Goal: Information Seeking & Learning: Learn about a topic

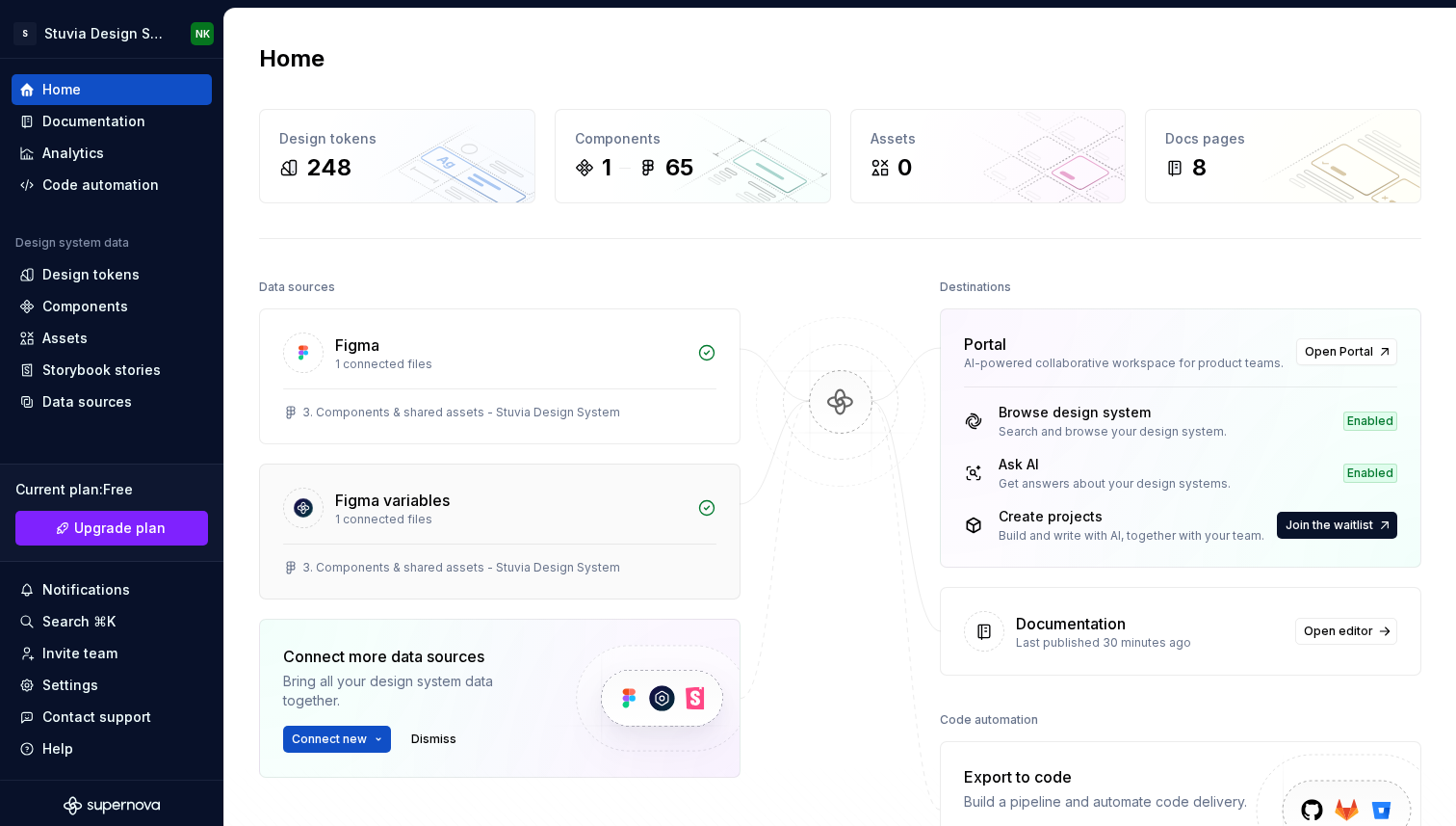
click at [659, 512] on div "1 connected files" at bounding box center [510, 519] width 351 height 16
click at [717, 284] on div "Data sources" at bounding box center [499, 287] width 482 height 27
click at [716, 274] on div "Data sources" at bounding box center [499, 287] width 482 height 27
click at [94, 272] on div "Design tokens" at bounding box center [91, 275] width 98 height 20
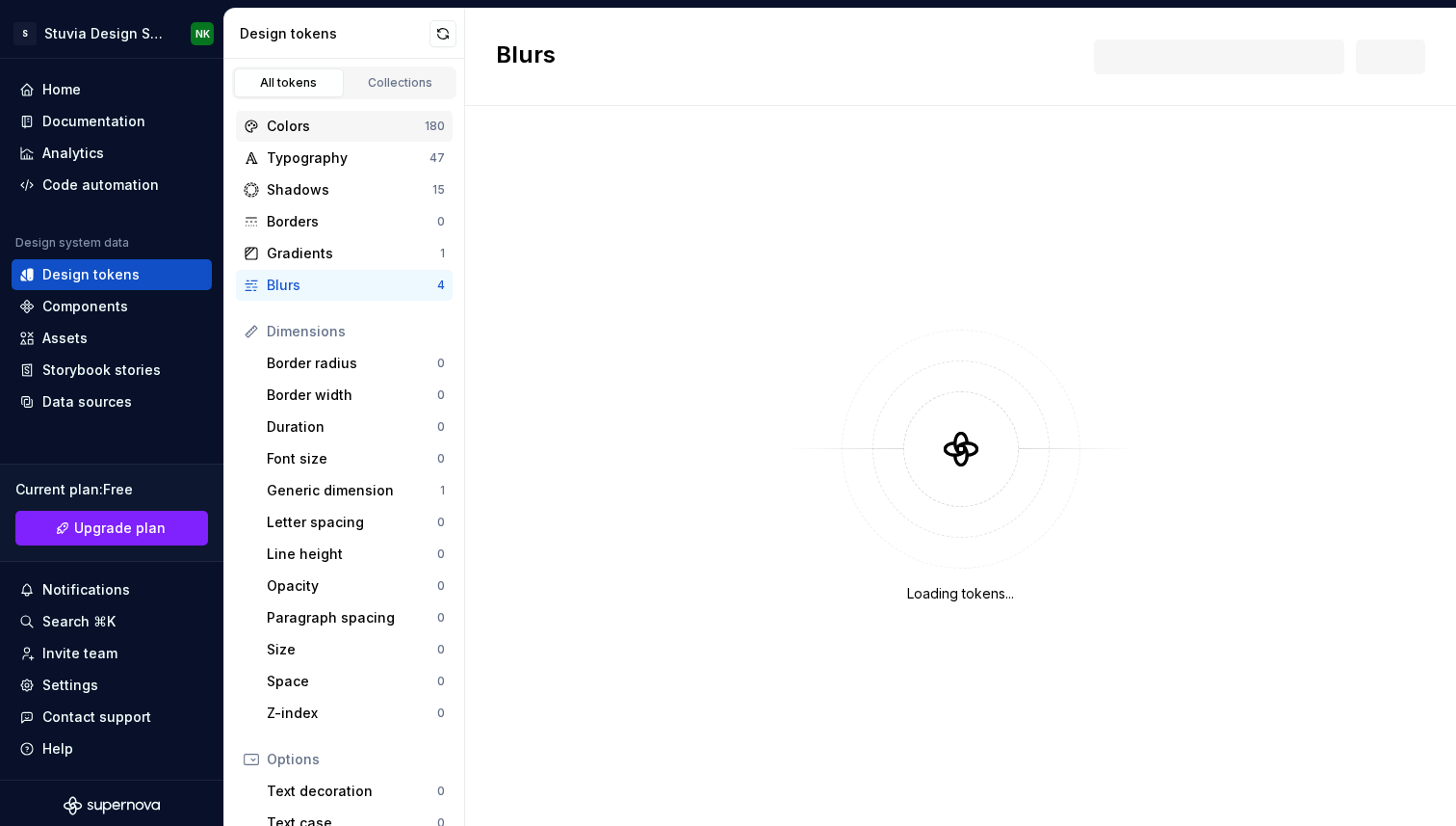
click at [364, 131] on div "Colors" at bounding box center [346, 126] width 158 height 20
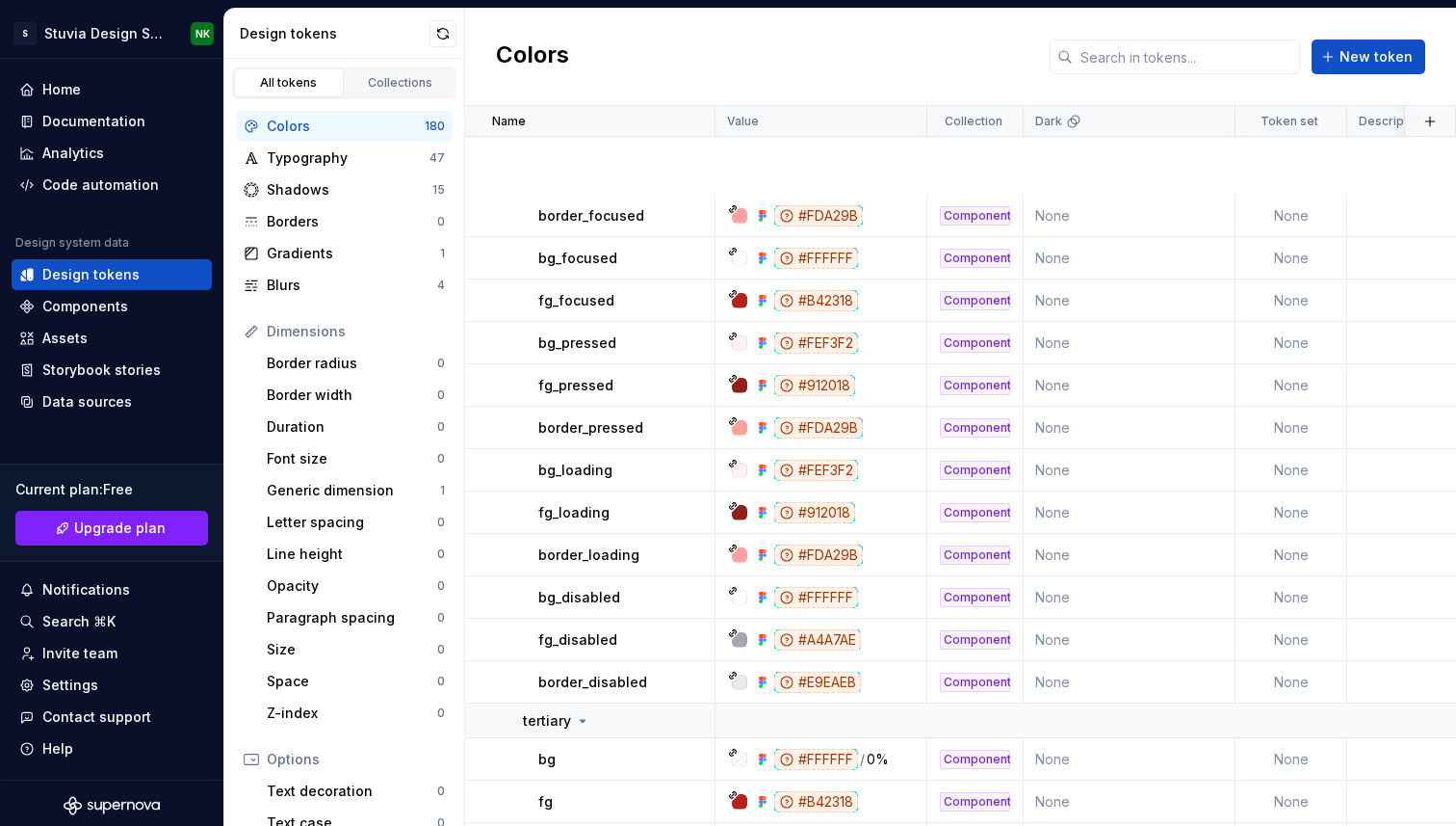
scroll to position [7435, 0]
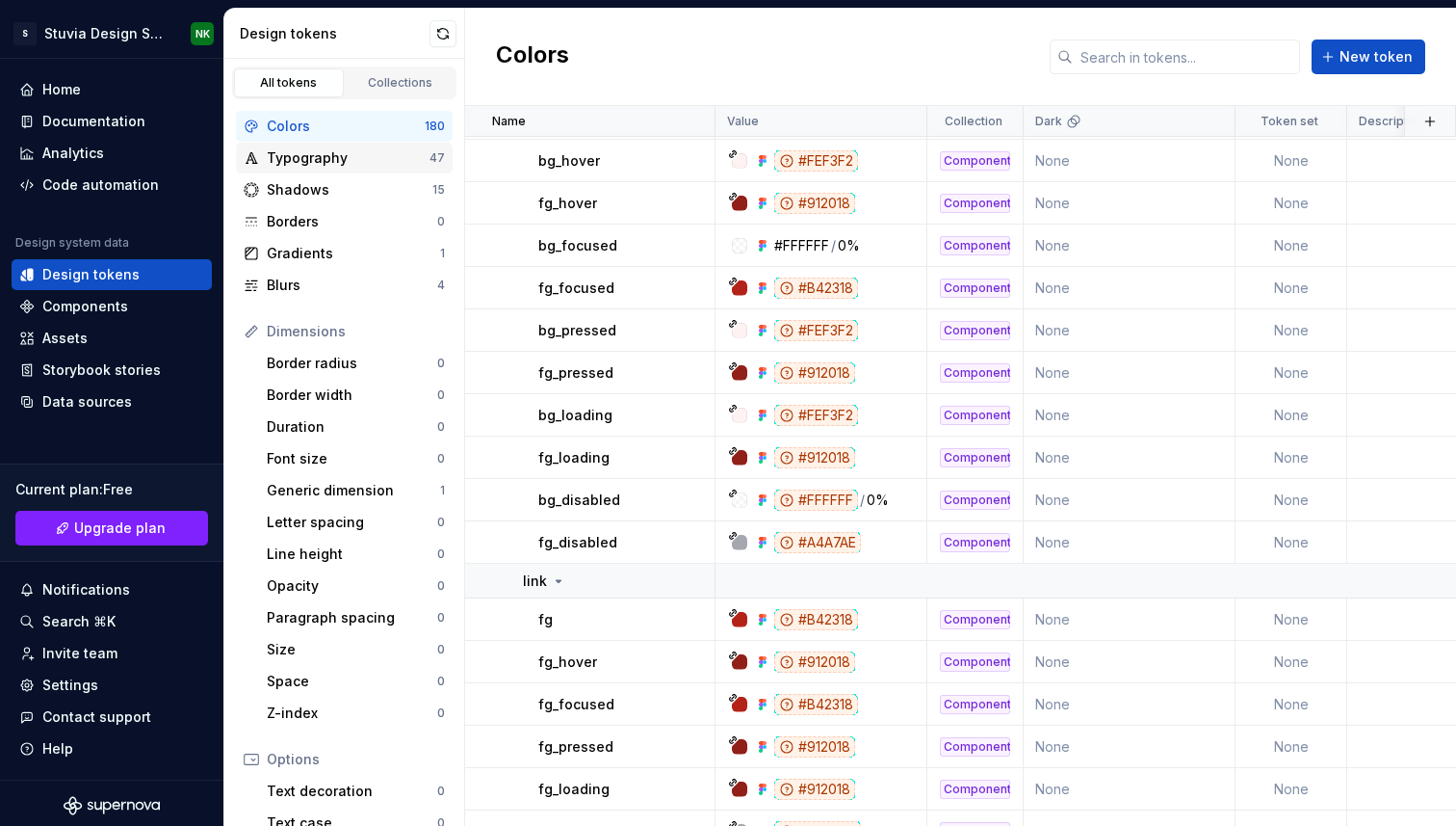
click at [321, 150] on div "Typography" at bounding box center [348, 158] width 163 height 20
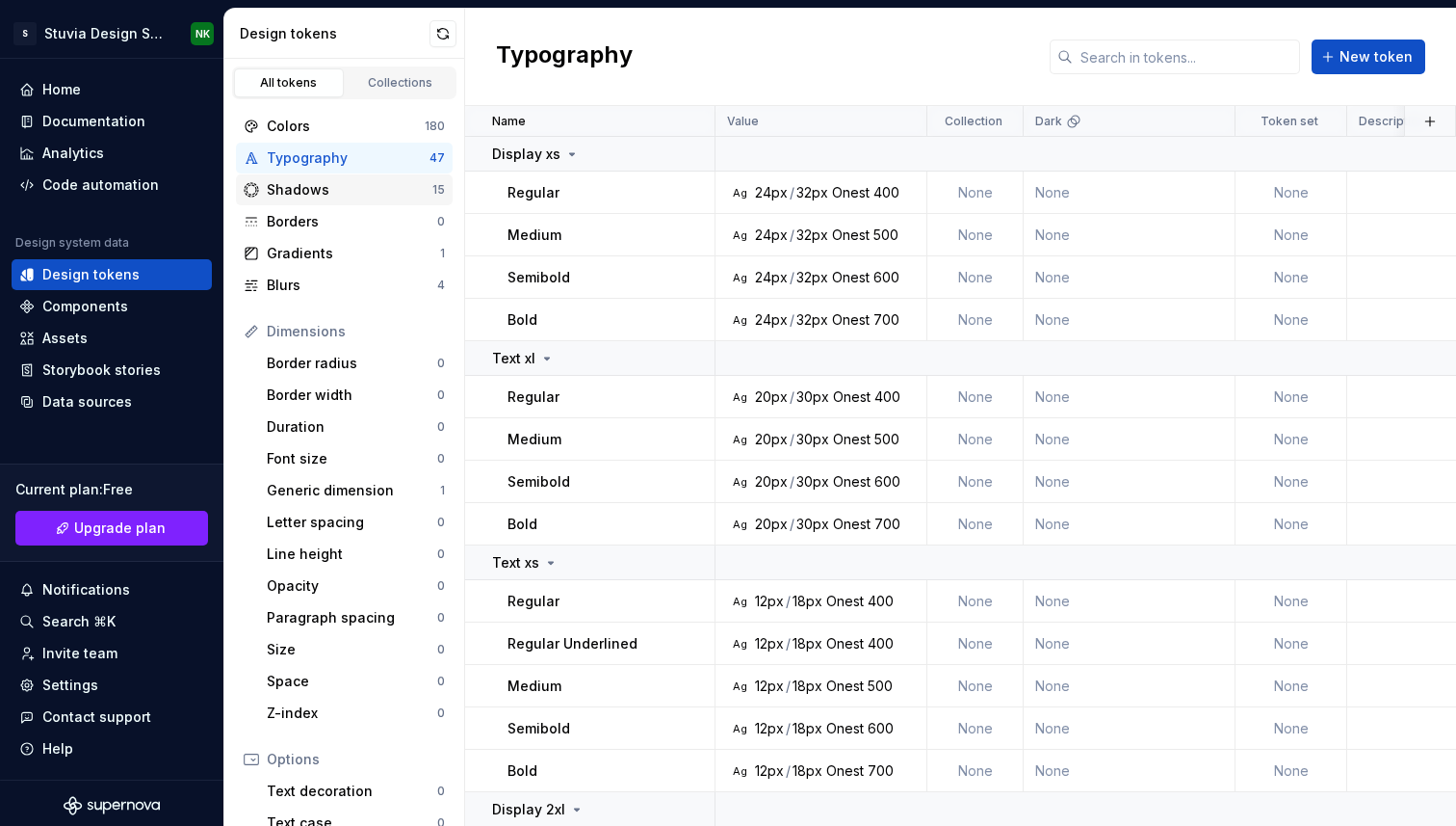
click at [309, 196] on div "Shadows" at bounding box center [350, 190] width 166 height 20
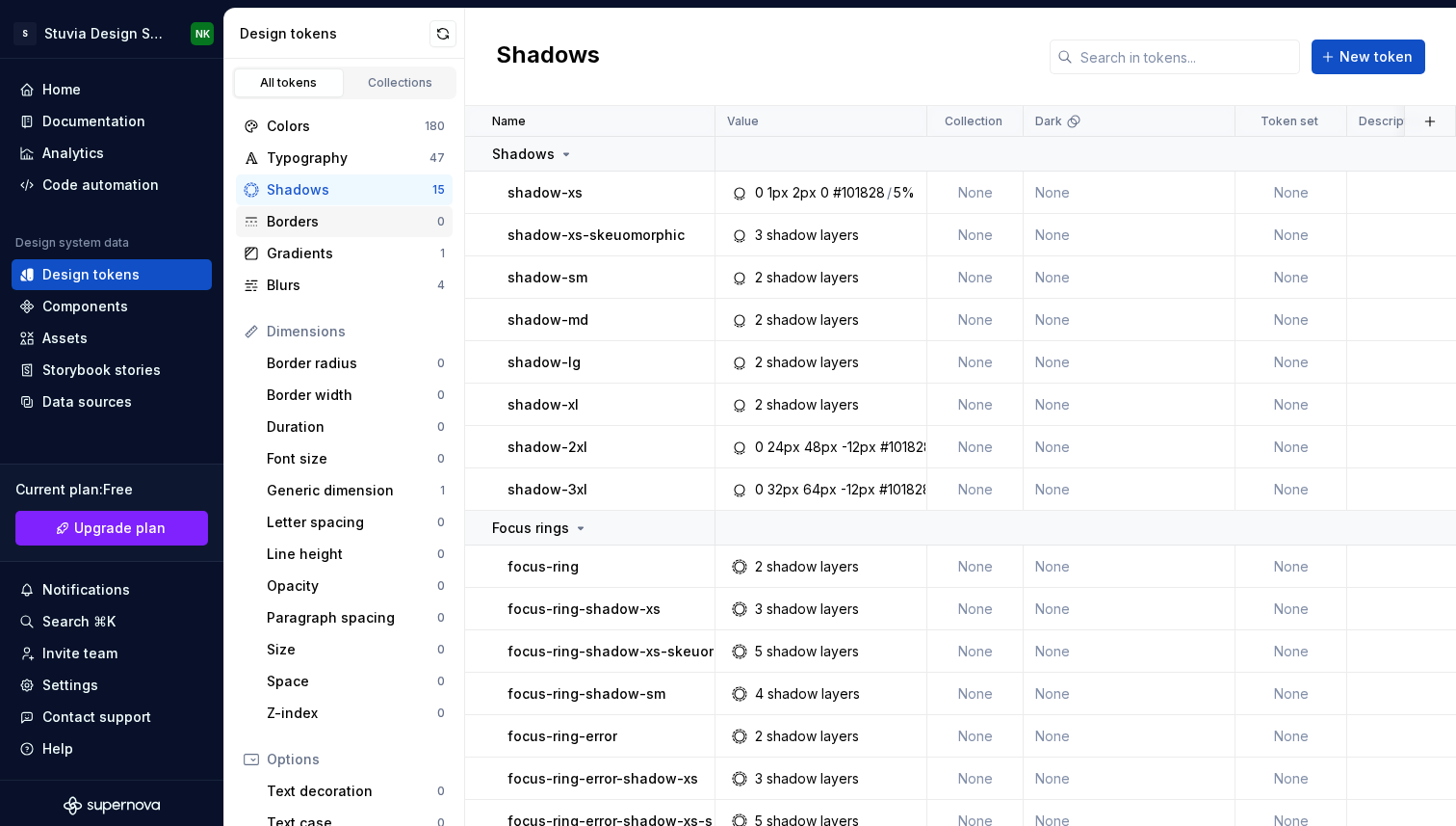
click at [325, 206] on div "Borders 0" at bounding box center [344, 222] width 217 height 31
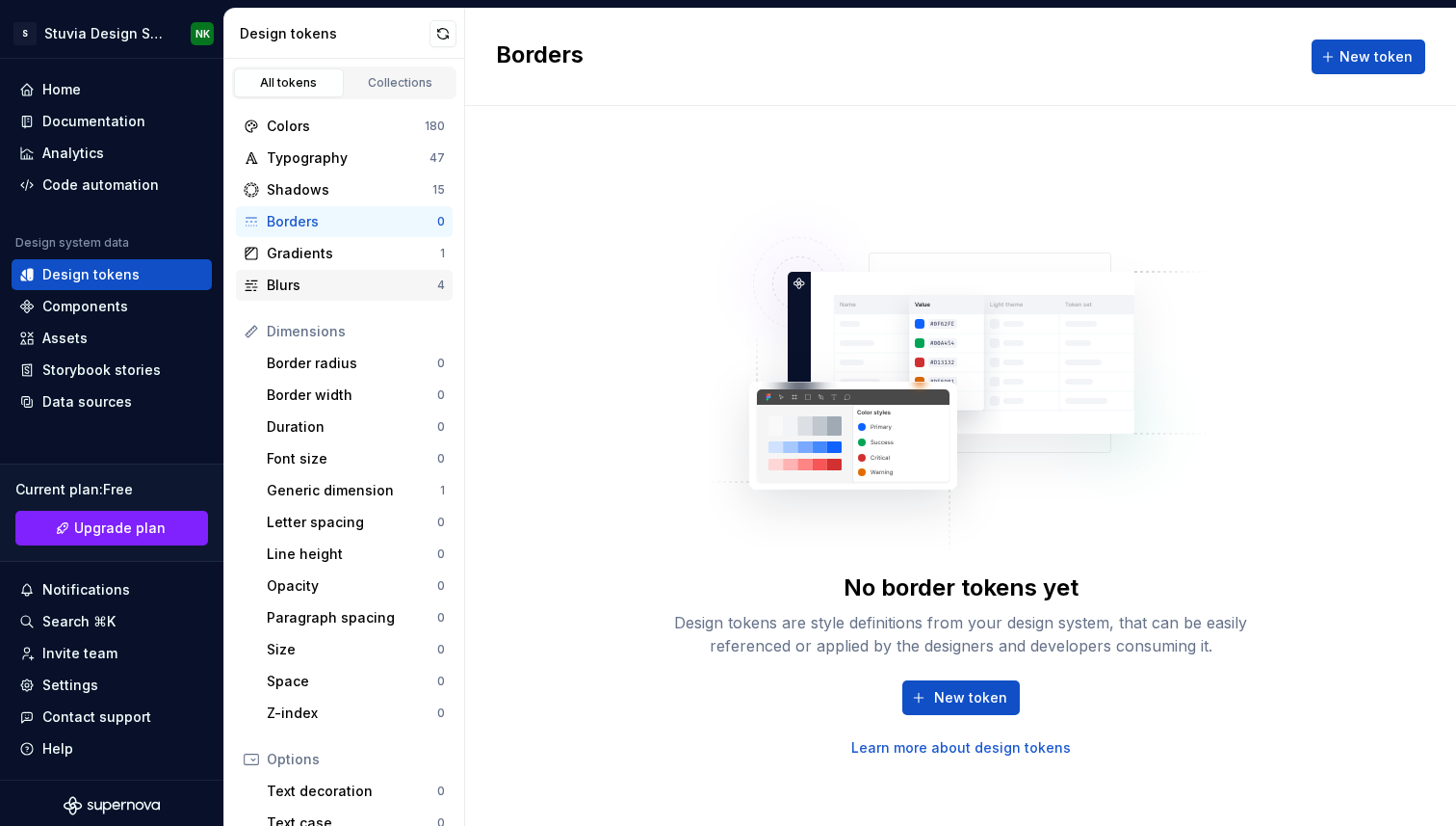
click at [315, 278] on div "Blurs" at bounding box center [352, 285] width 170 height 20
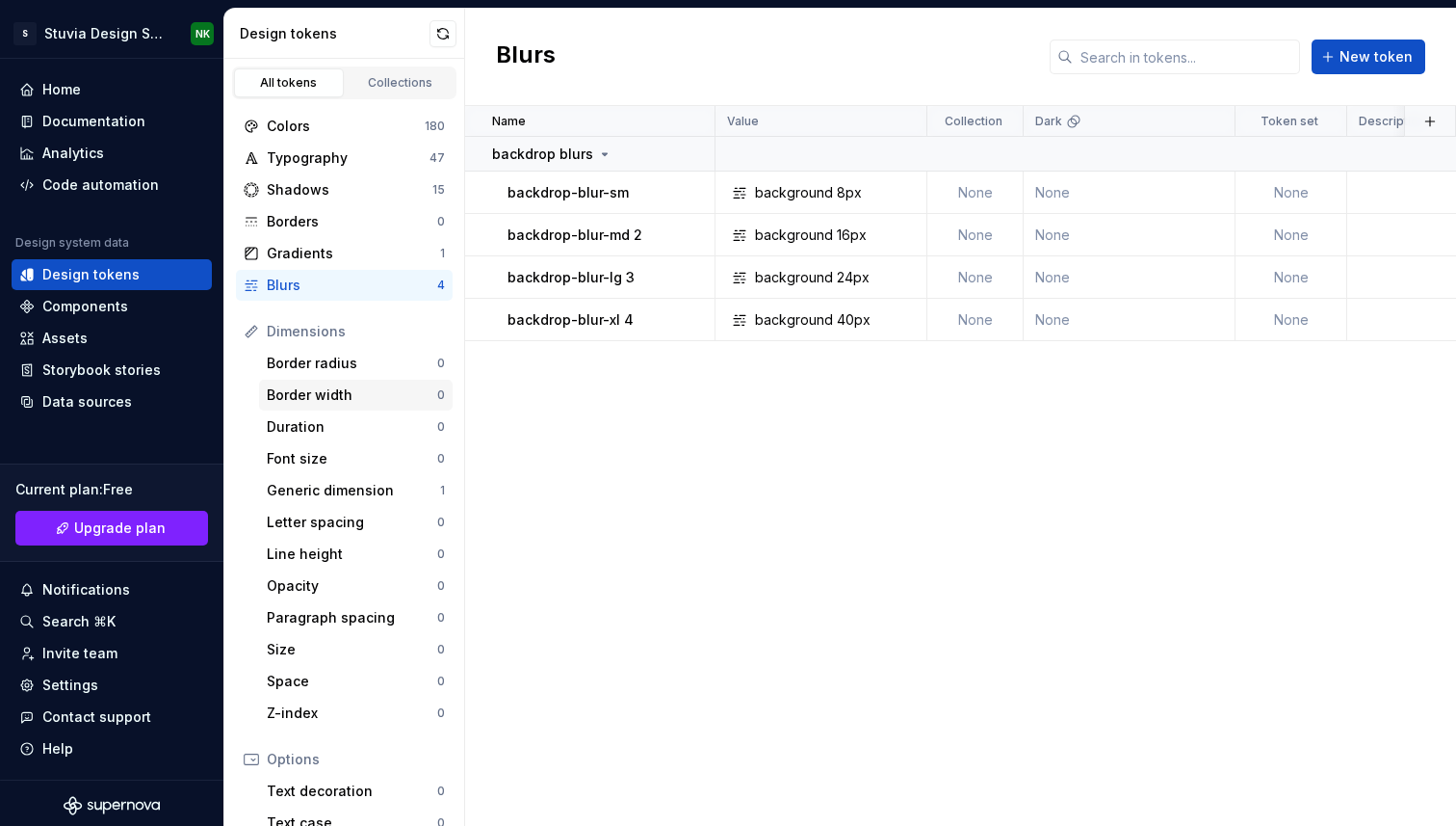
click at [324, 379] on div "Border width 0" at bounding box center [356, 395] width 193 height 31
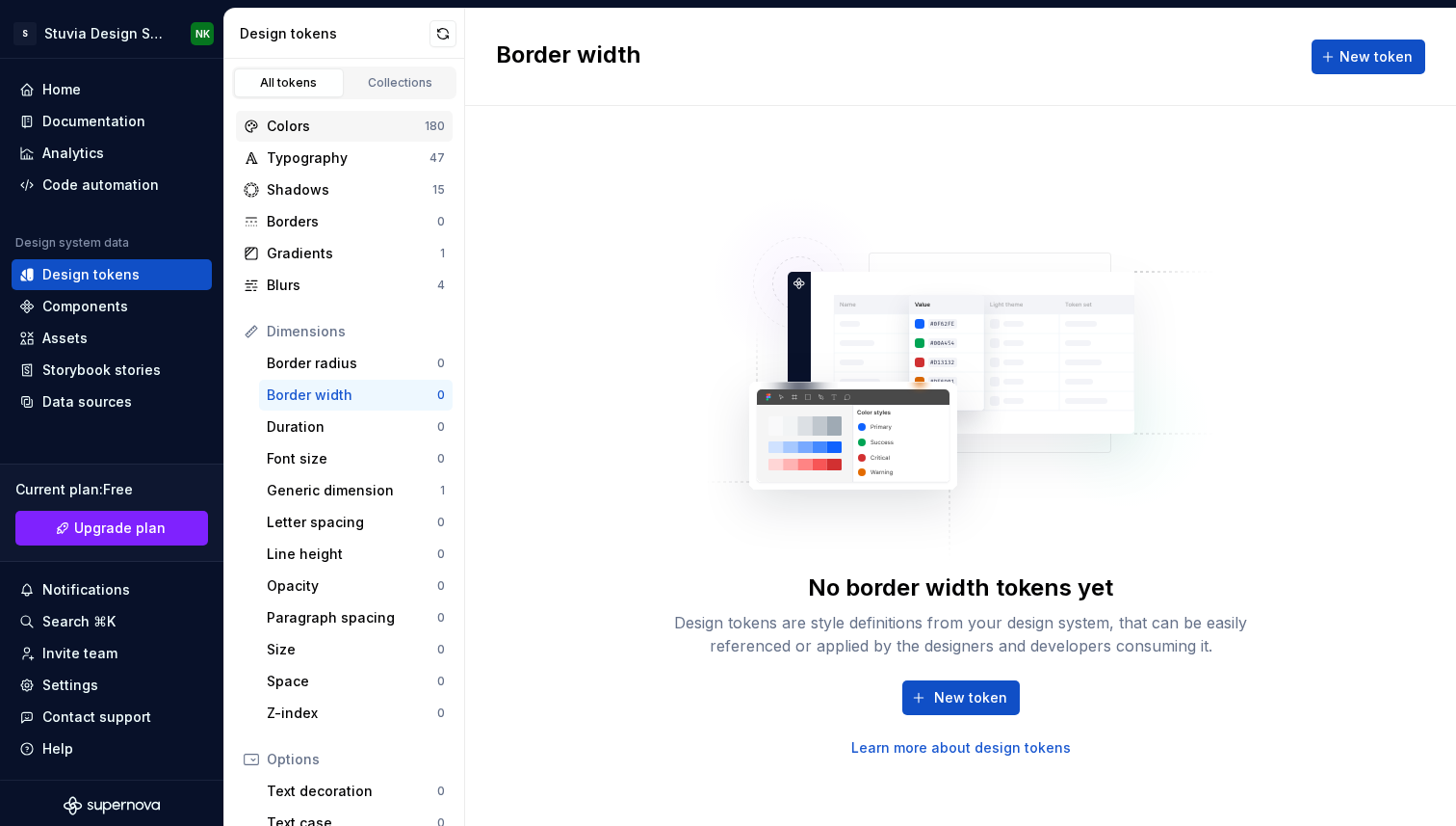
click at [332, 126] on div "Colors" at bounding box center [346, 126] width 158 height 20
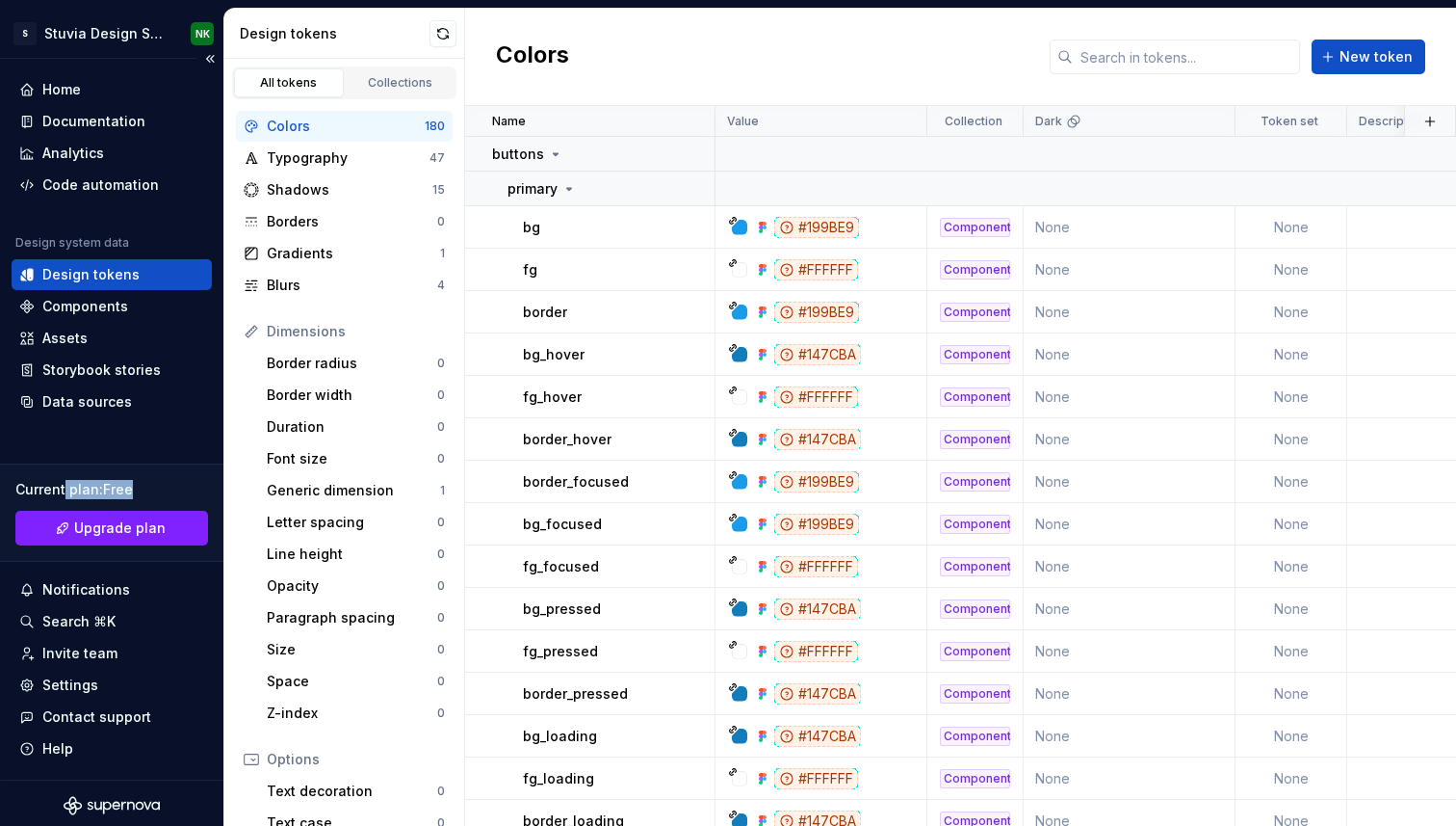
drag, startPoint x: 64, startPoint y: 497, endPoint x: 173, endPoint y: 497, distance: 109.0
click at [173, 497] on div "Current plan : Free" at bounding box center [111, 490] width 193 height 20
click at [63, 310] on div "Components" at bounding box center [85, 307] width 86 height 20
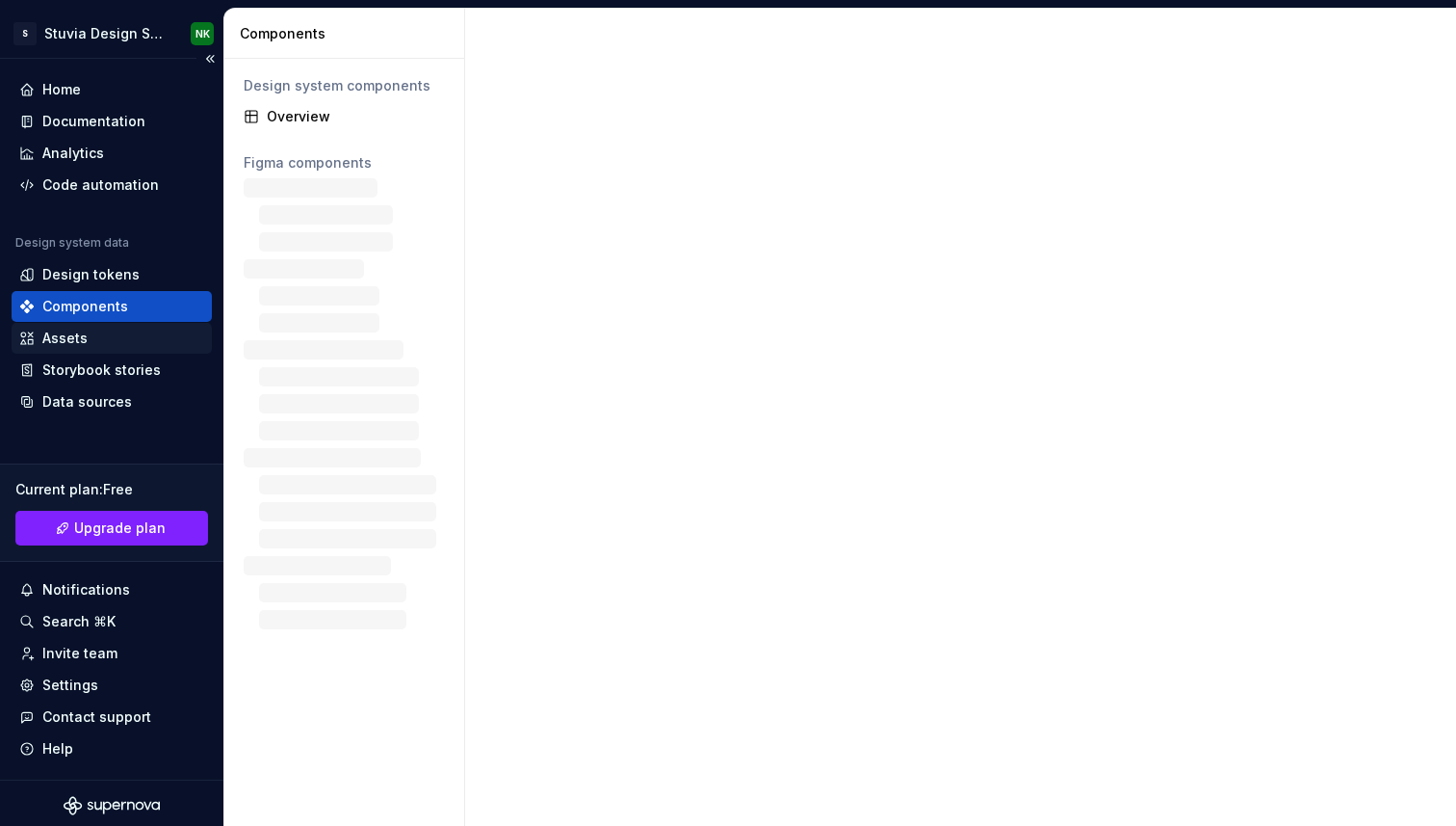
click at [84, 331] on div "Assets" at bounding box center [64, 338] width 45 height 20
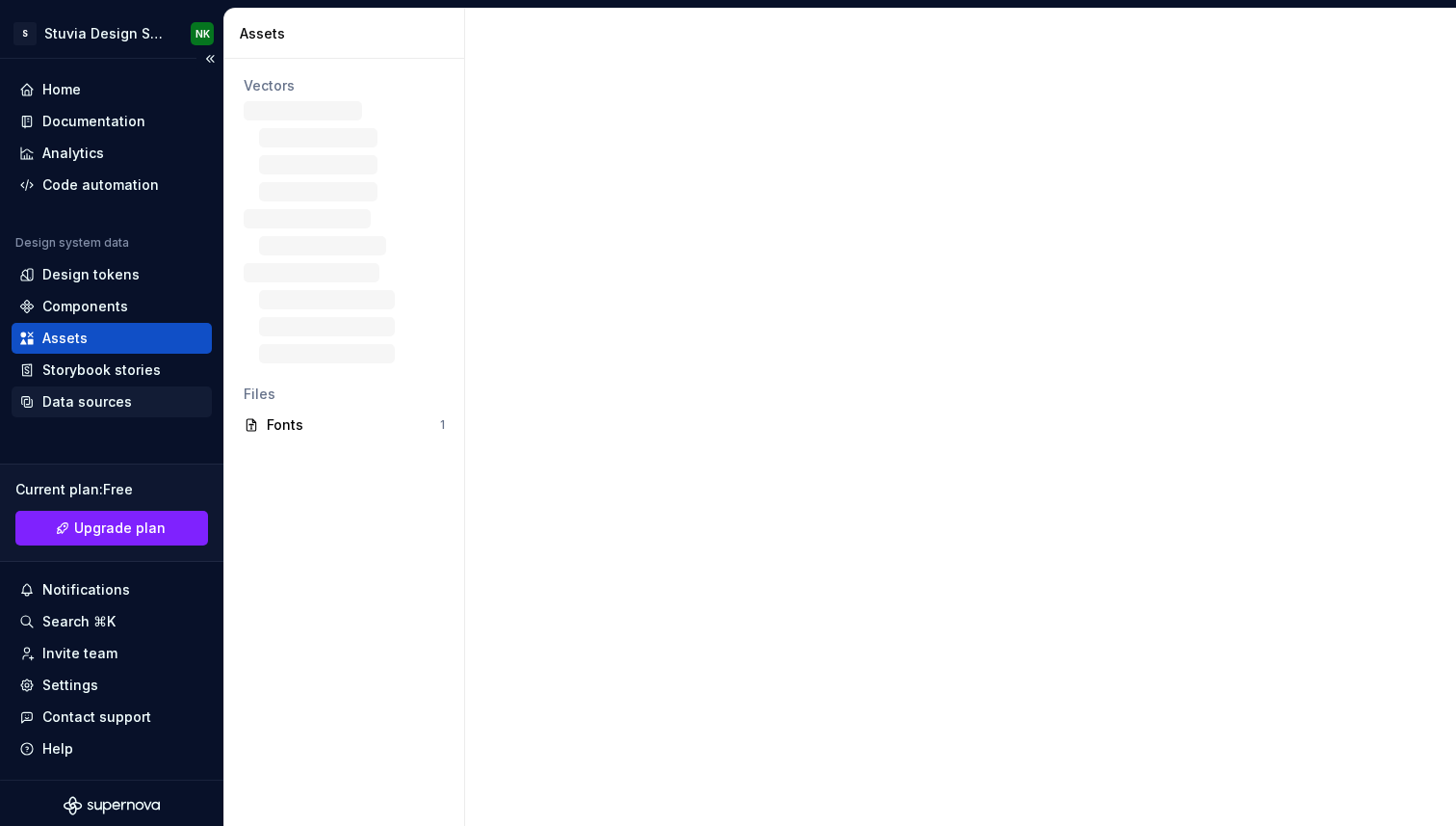
click at [99, 401] on div "Data sources" at bounding box center [87, 402] width 90 height 20
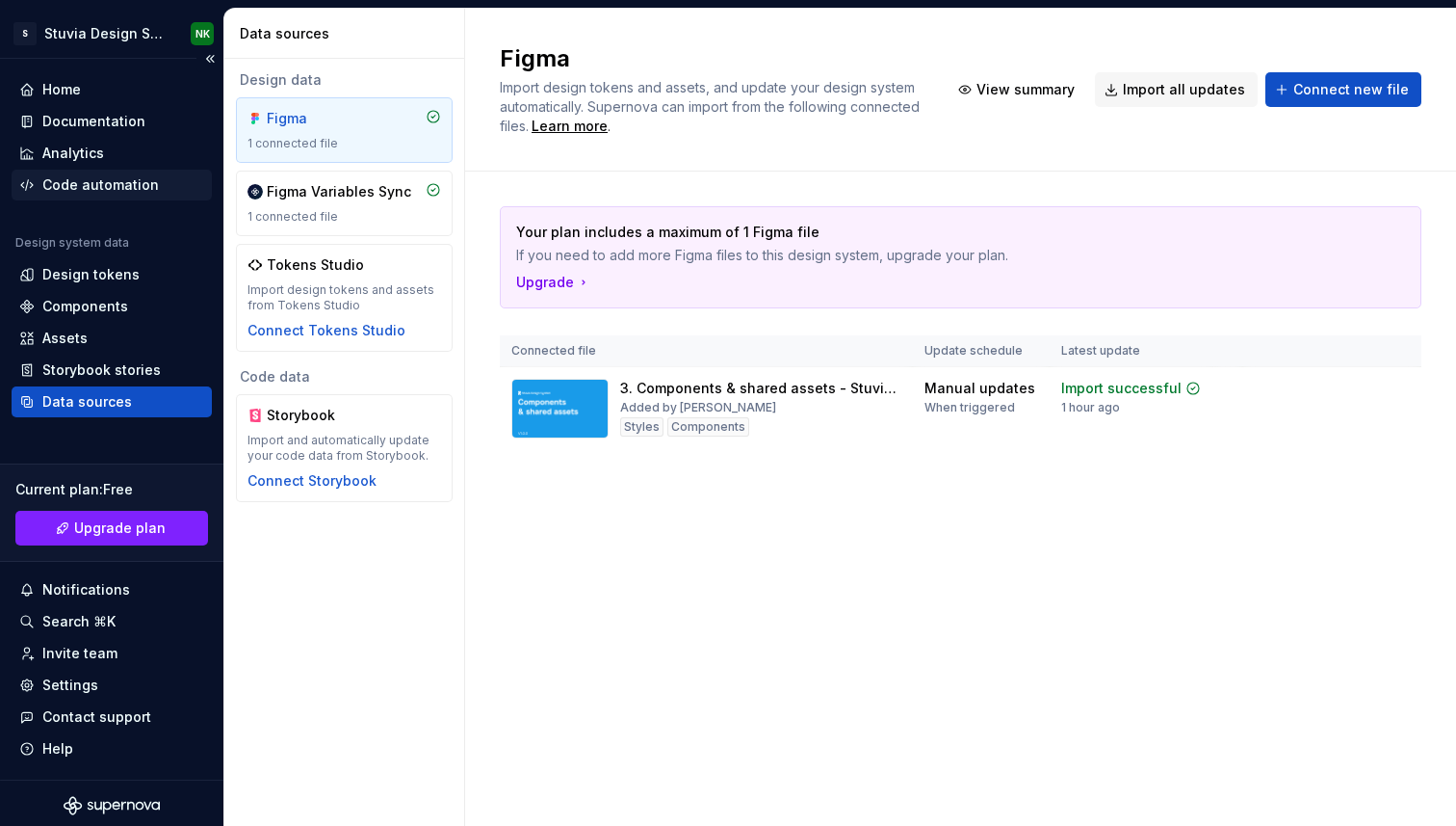
click at [99, 172] on div "Code automation" at bounding box center [111, 185] width 200 height 31
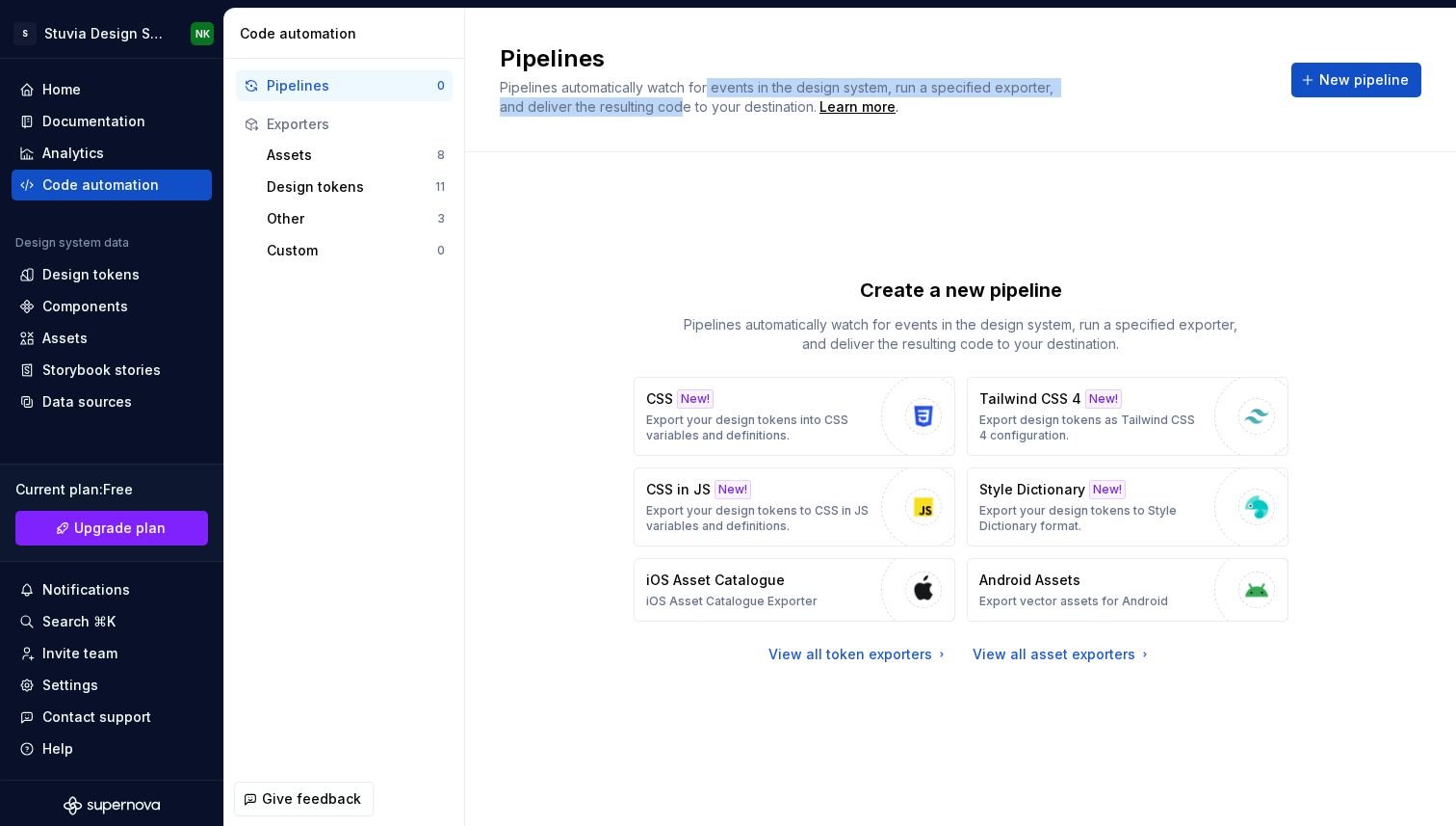
drag, startPoint x: 708, startPoint y: 89, endPoint x: 684, endPoint y: 102, distance: 27.3
click at [684, 102] on span "Pipelines automatically watch for events in the design system, run a specified …" at bounding box center [779, 97] width 558 height 35
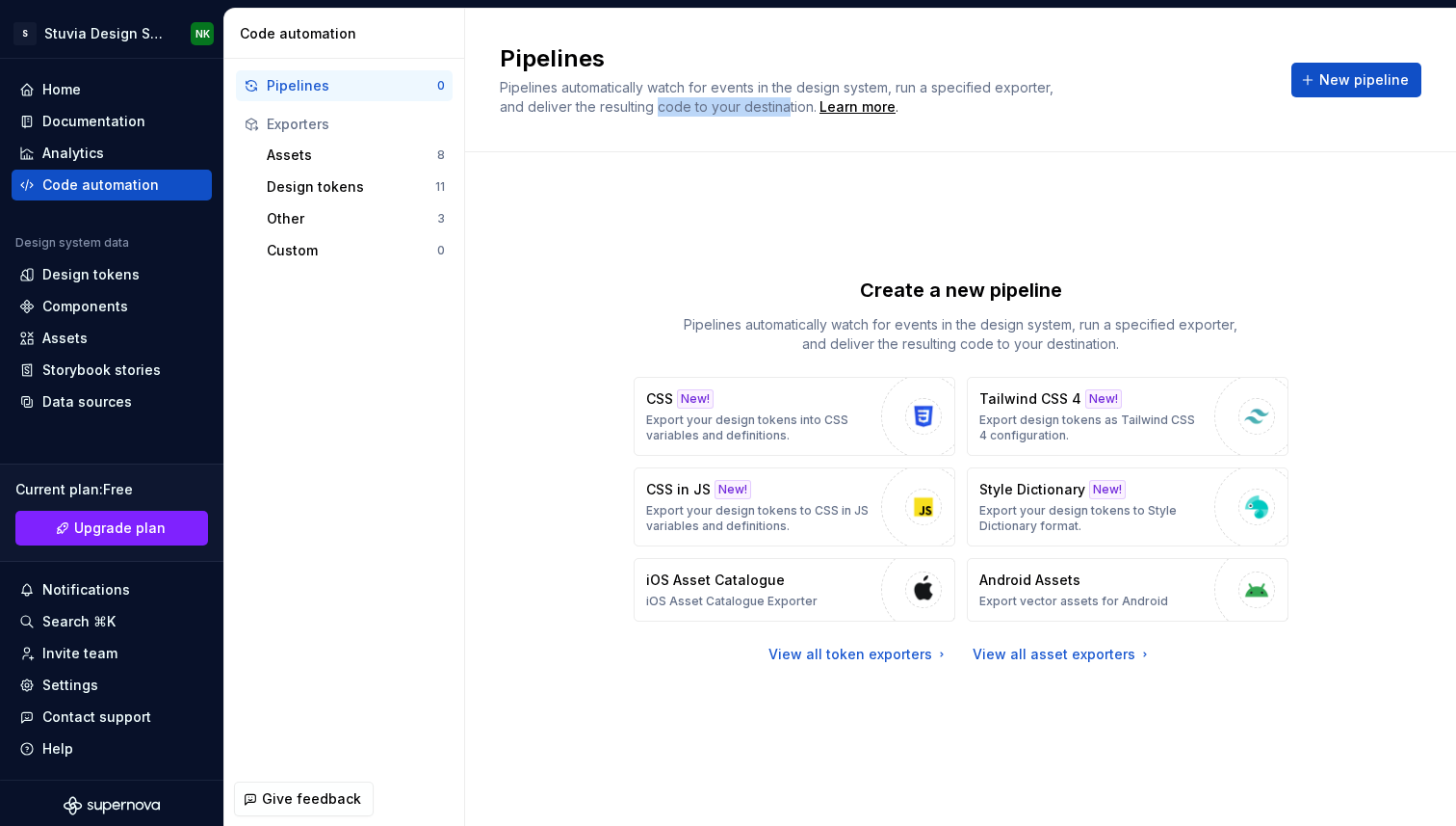
drag, startPoint x: 659, startPoint y: 104, endPoint x: 788, endPoint y: 104, distance: 129.0
click at [787, 104] on span "Pipelines automatically watch for events in the design system, run a specified …" at bounding box center [779, 97] width 558 height 35
click at [788, 104] on span "Pipelines automatically watch for events in the design system, run a specified …" at bounding box center [779, 97] width 558 height 35
click at [119, 108] on div "Documentation" at bounding box center [111, 121] width 200 height 31
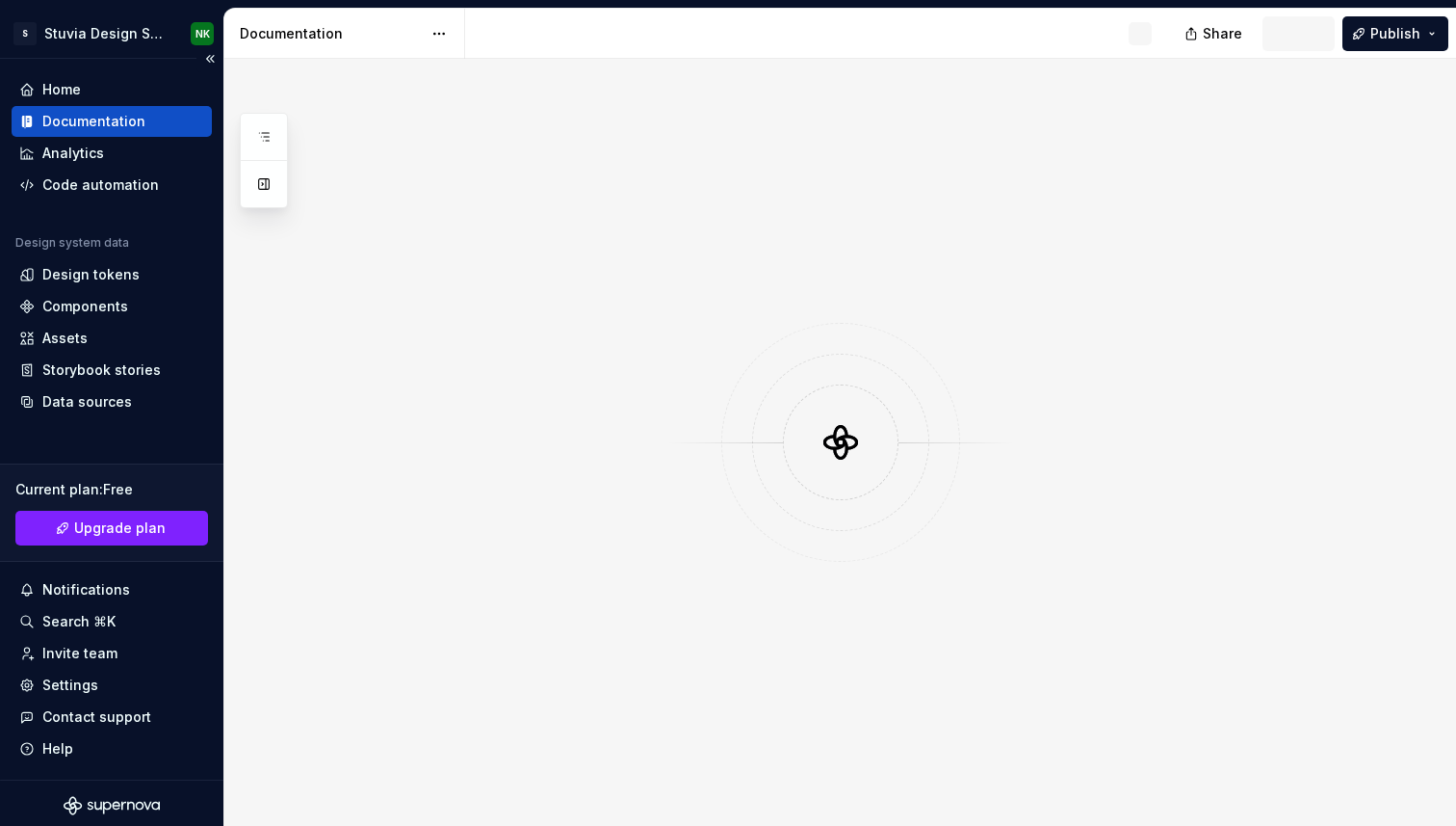
click at [119, 108] on div "Documentation" at bounding box center [111, 121] width 200 height 31
click at [718, 330] on div at bounding box center [840, 442] width 1232 height 767
click at [92, 158] on div "Analytics" at bounding box center [72, 153] width 62 height 20
click at [92, 188] on div "Code automation" at bounding box center [100, 185] width 116 height 20
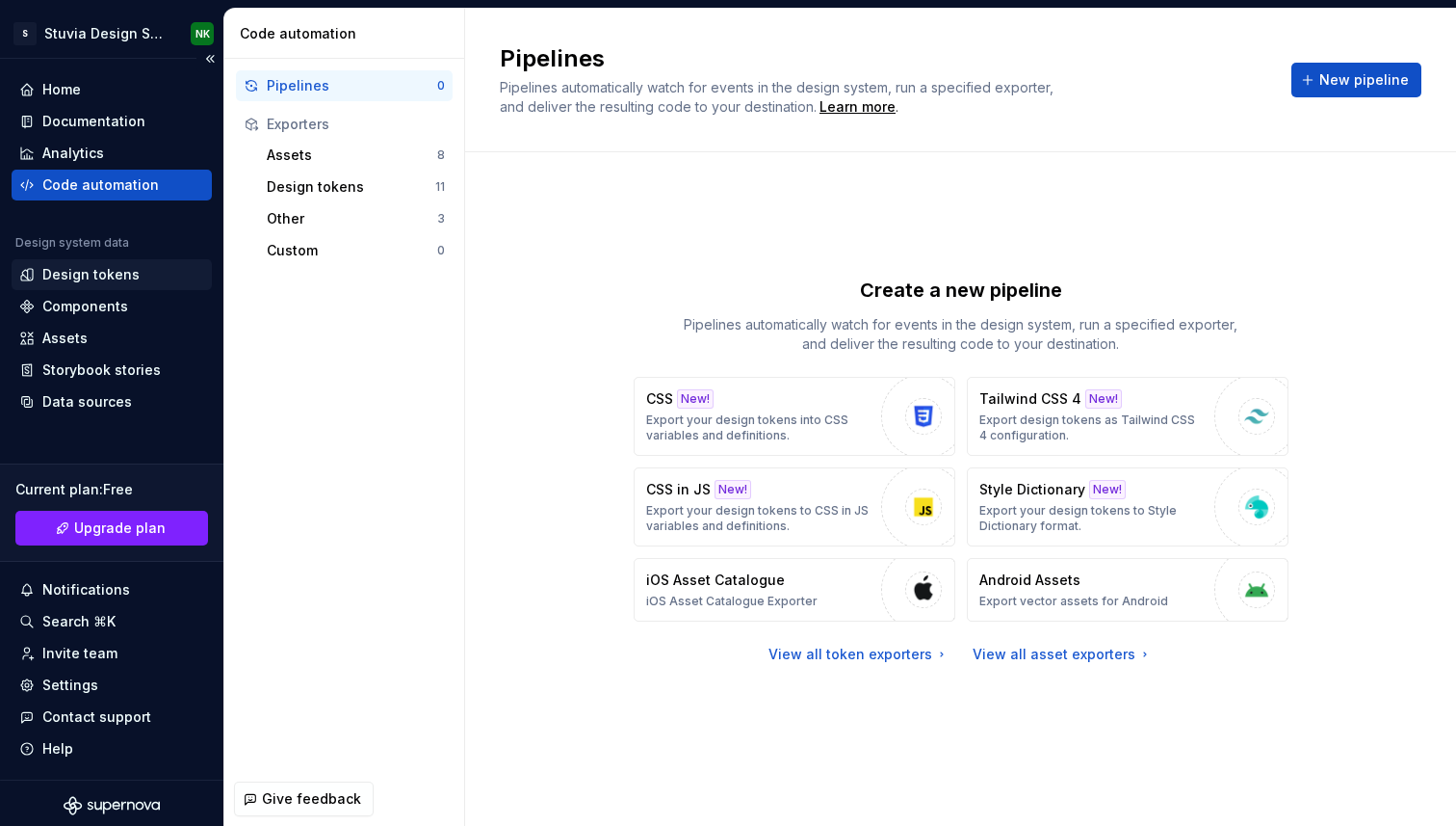
click at [101, 281] on div "Design tokens" at bounding box center [91, 275] width 98 height 20
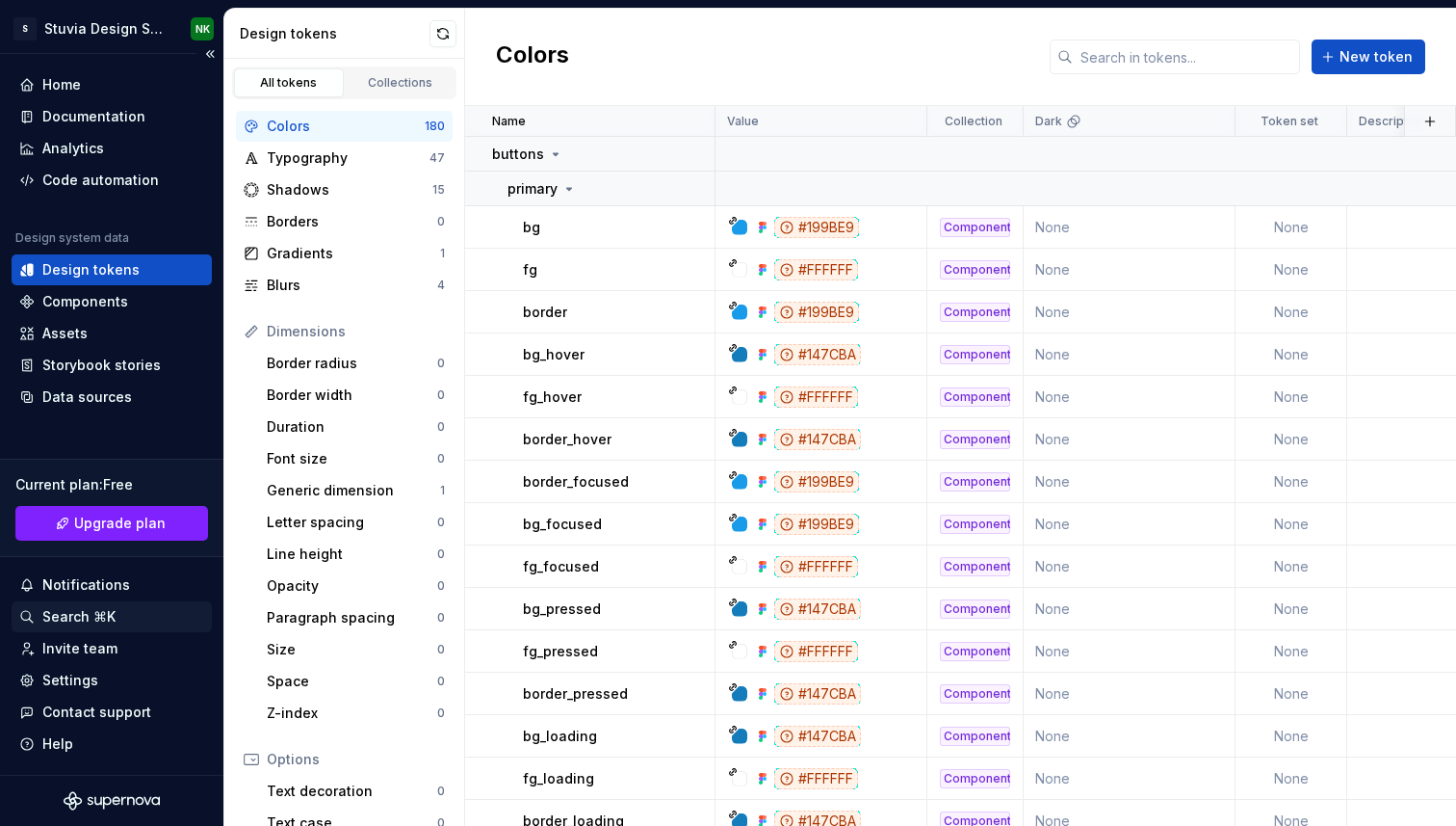
scroll to position [3, 0]
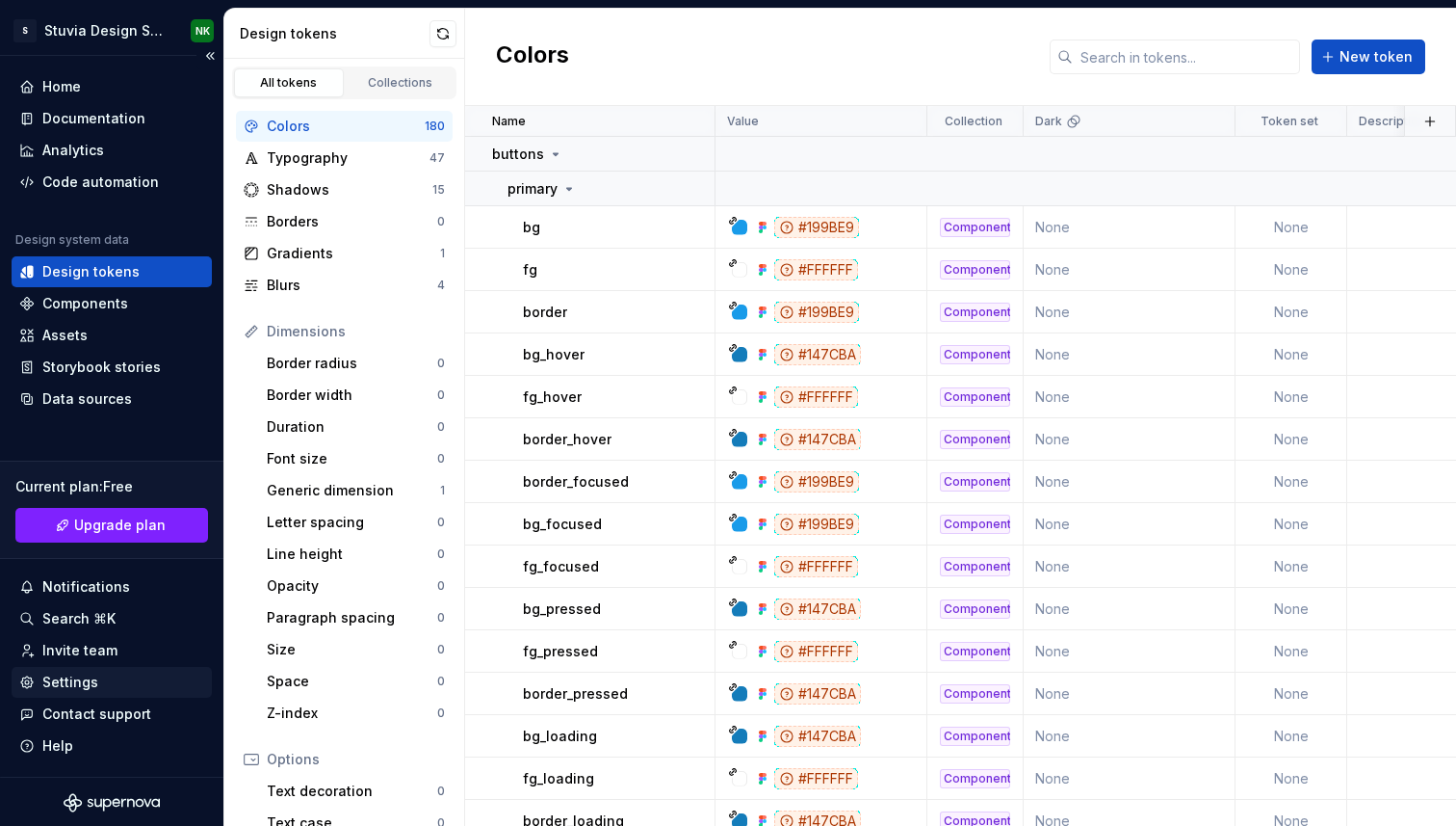
click at [81, 683] on div "Settings" at bounding box center [69, 682] width 56 height 20
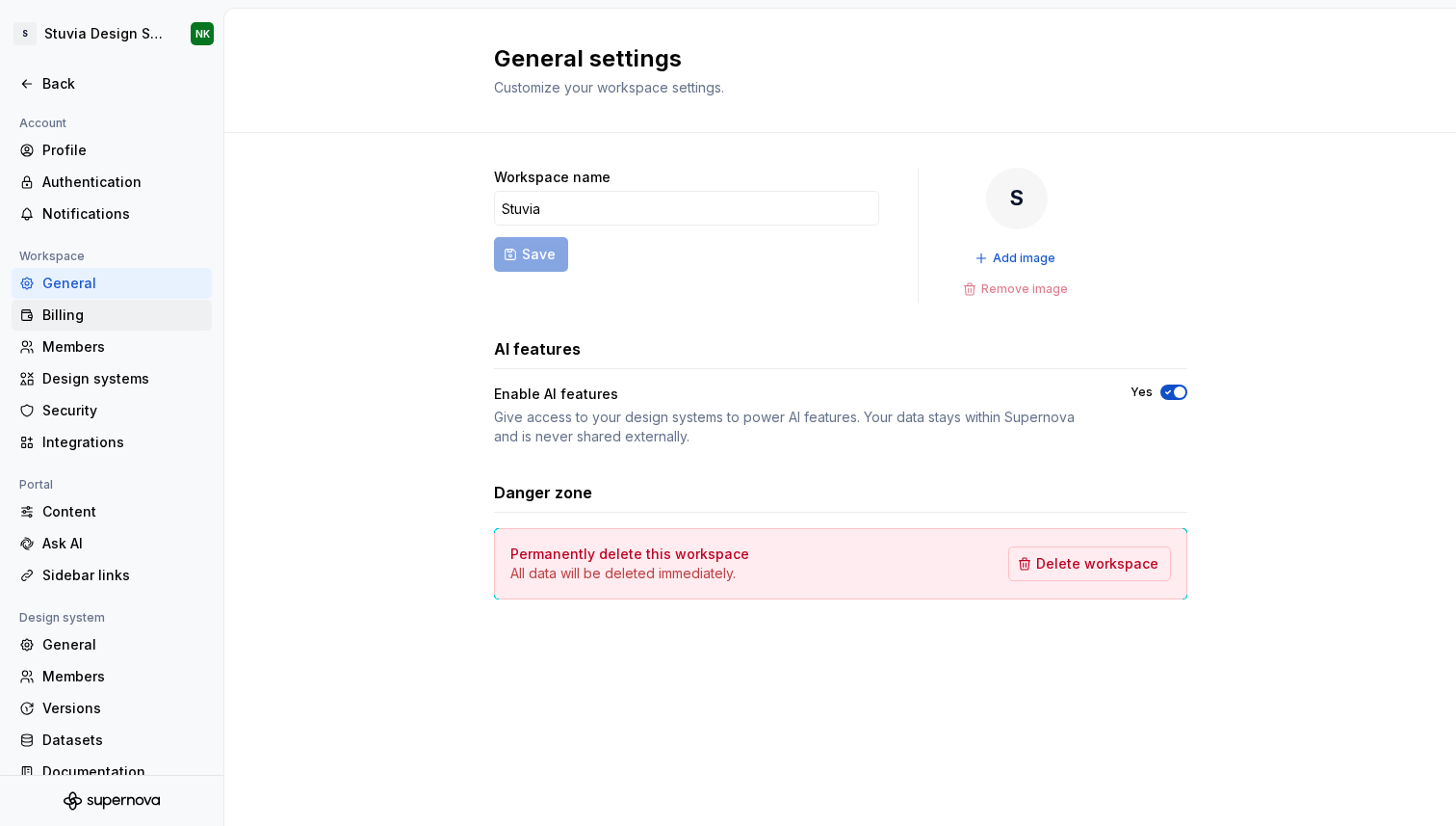
click at [97, 301] on div "Billing" at bounding box center [111, 316] width 200 height 31
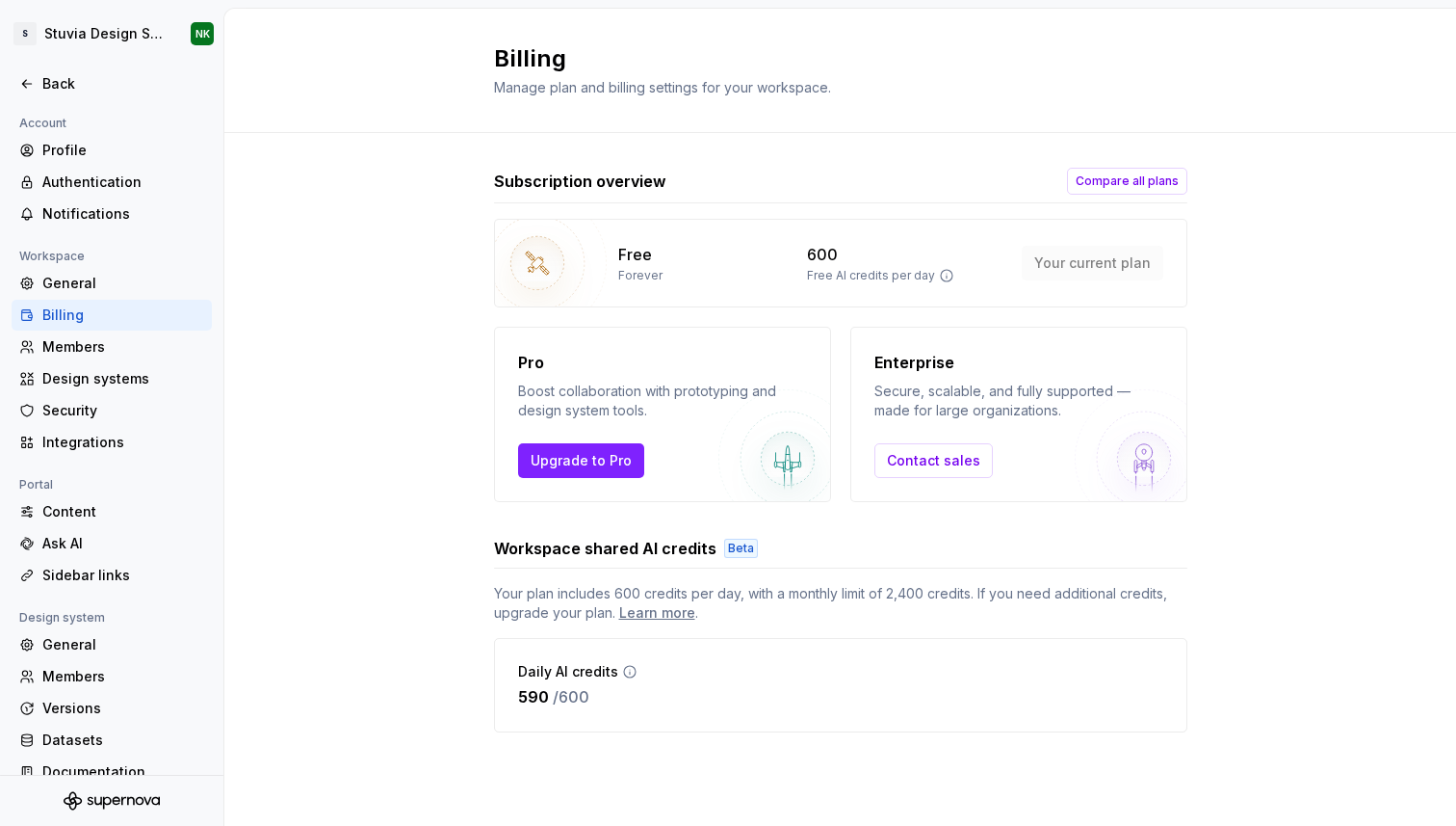
click at [859, 274] on p "Free AI credits per day" at bounding box center [871, 276] width 128 height 16
click at [87, 156] on div "Profile" at bounding box center [123, 151] width 162 height 20
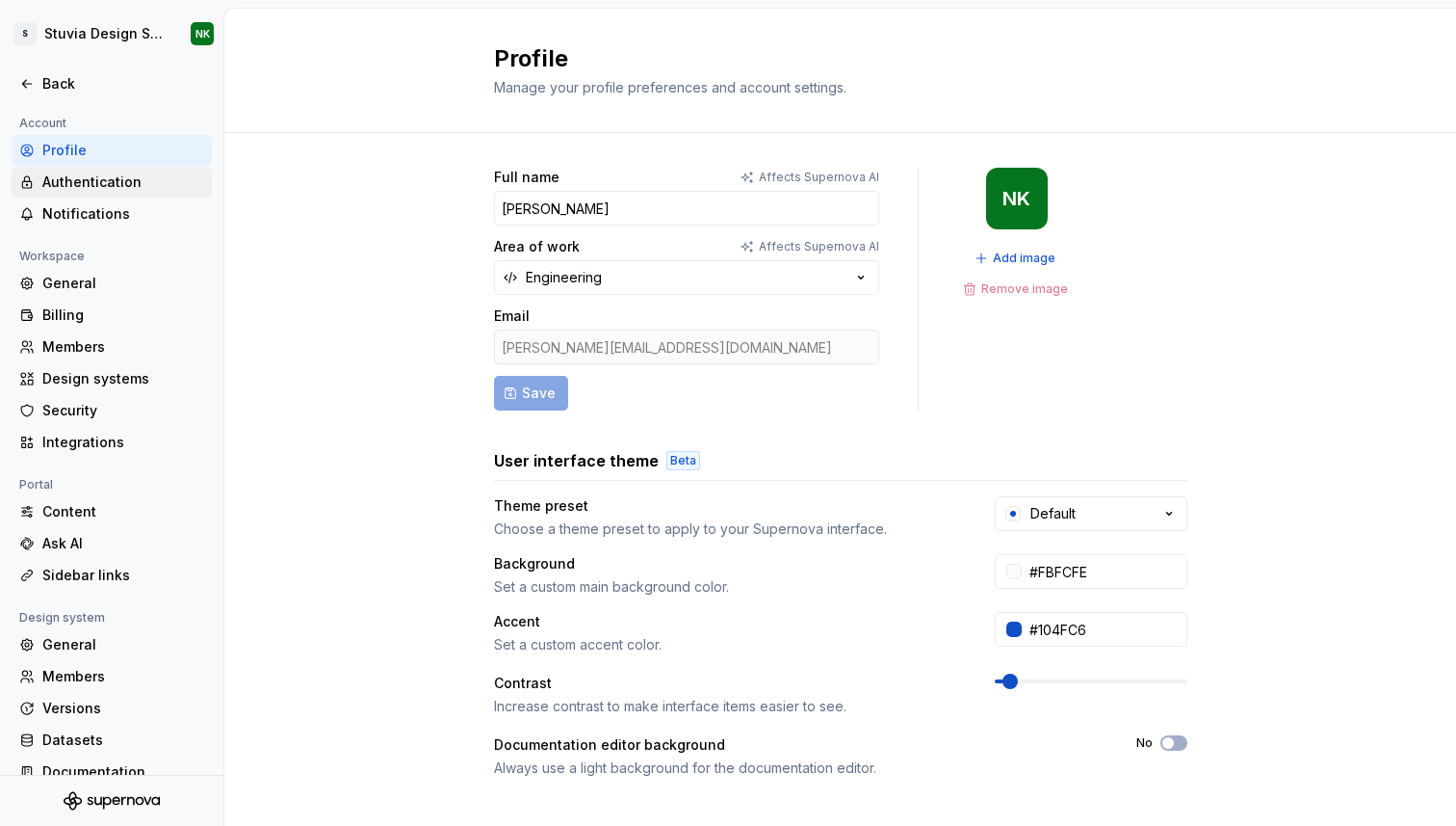
click at [78, 191] on div "Authentication" at bounding box center [123, 182] width 162 height 20
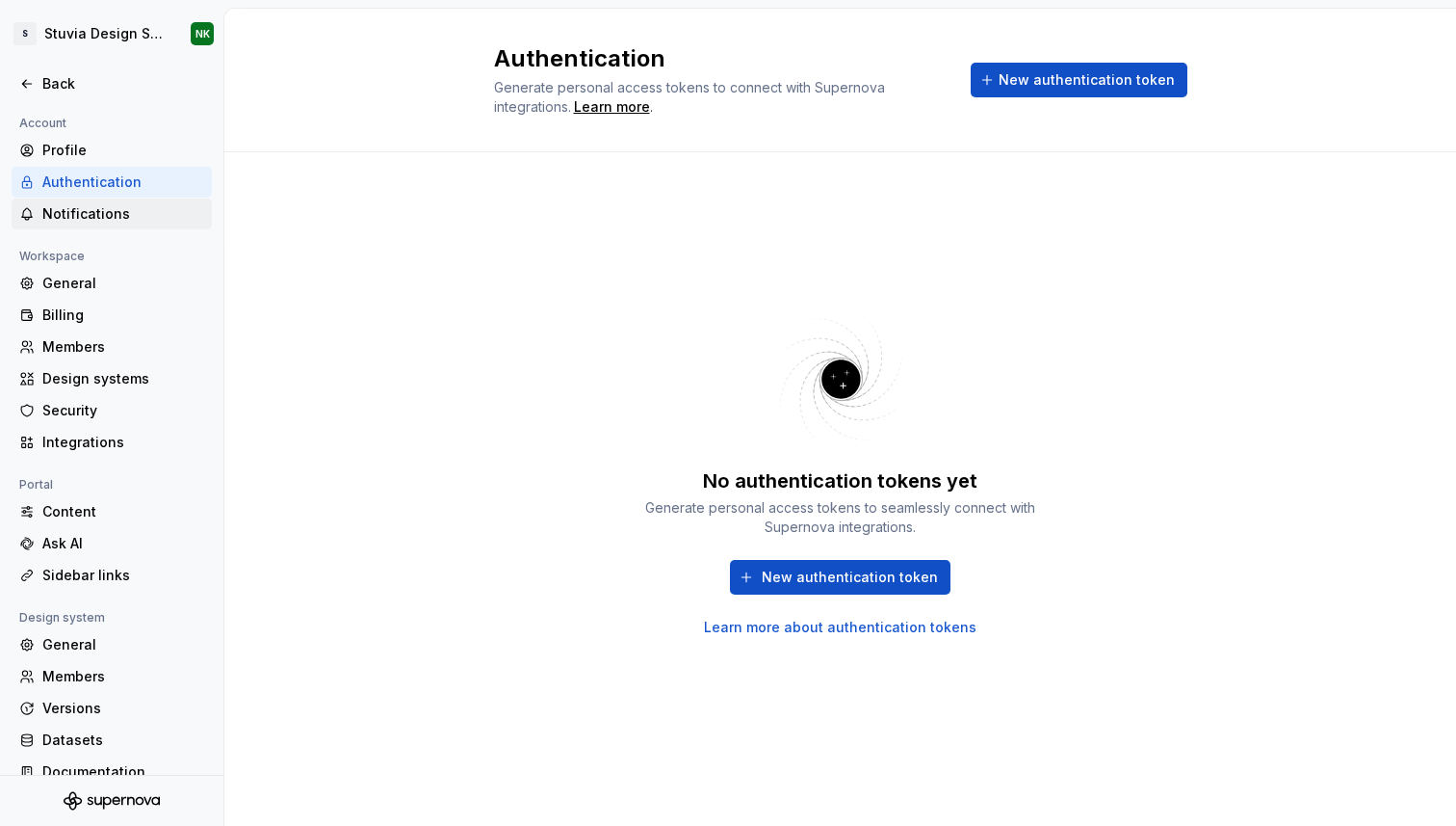
click at [87, 224] on div "Notifications" at bounding box center [111, 214] width 200 height 31
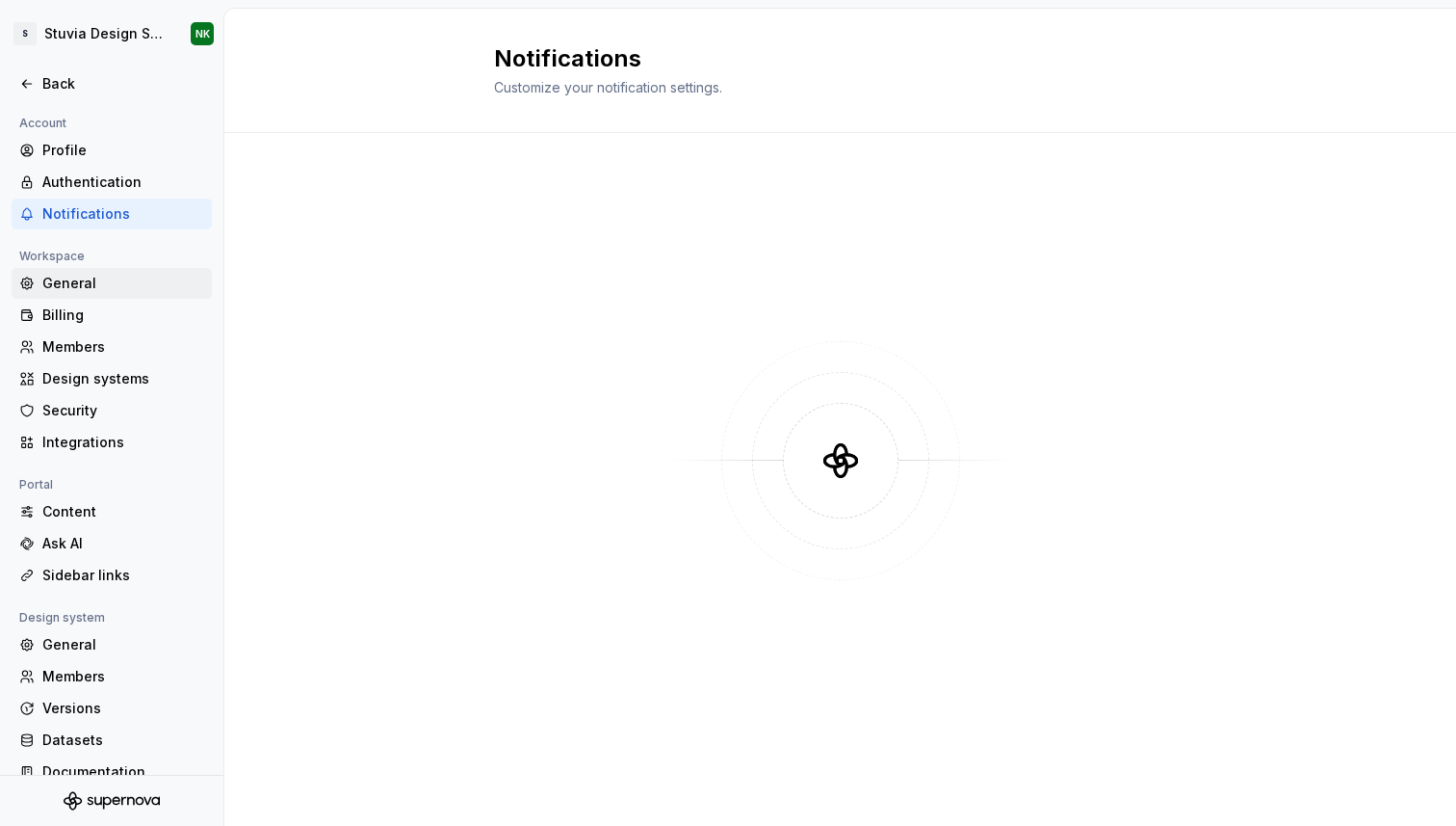
click at [121, 291] on div "General" at bounding box center [123, 283] width 162 height 20
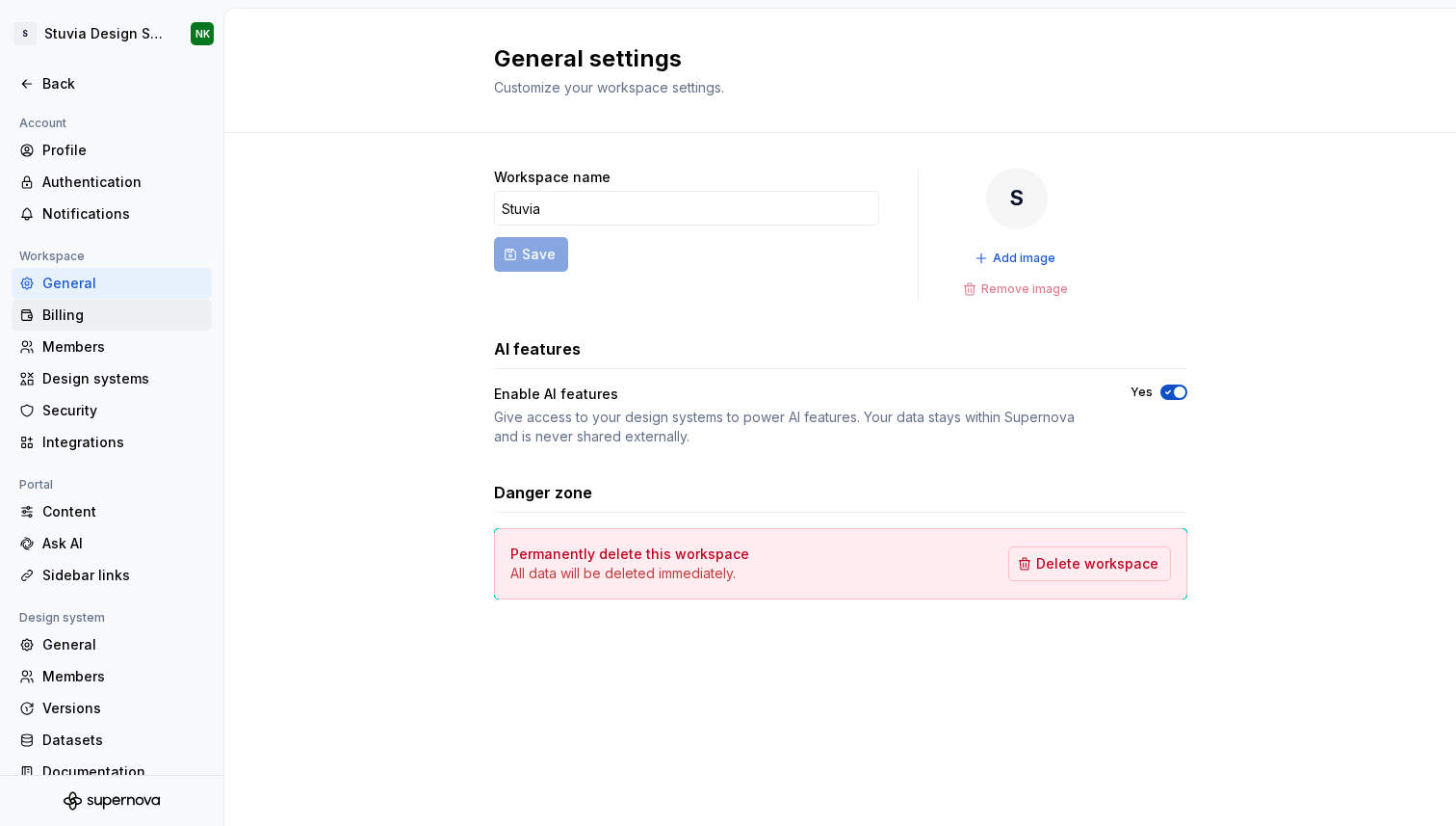
click at [86, 301] on div "Billing" at bounding box center [111, 316] width 200 height 31
click at [87, 341] on div "Members" at bounding box center [123, 347] width 162 height 20
